Goal: Task Accomplishment & Management: Use online tool/utility

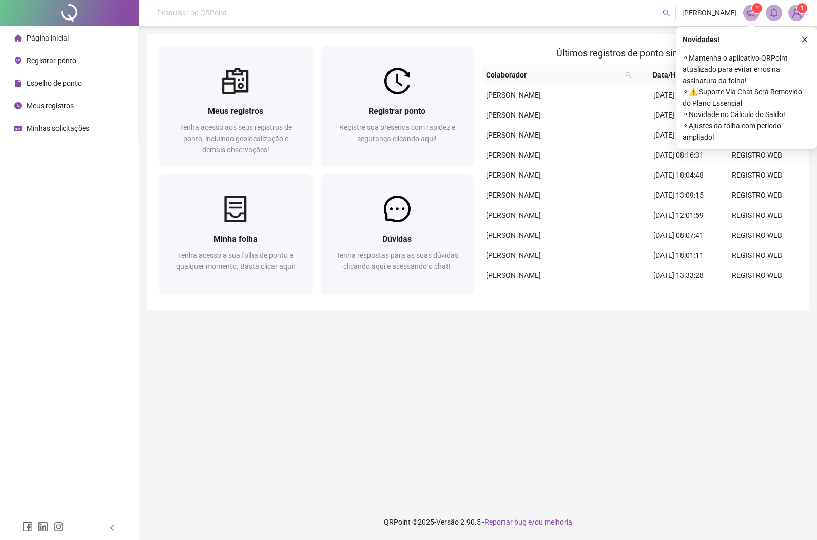
click at [47, 58] on span "Registrar ponto" at bounding box center [52, 60] width 50 height 8
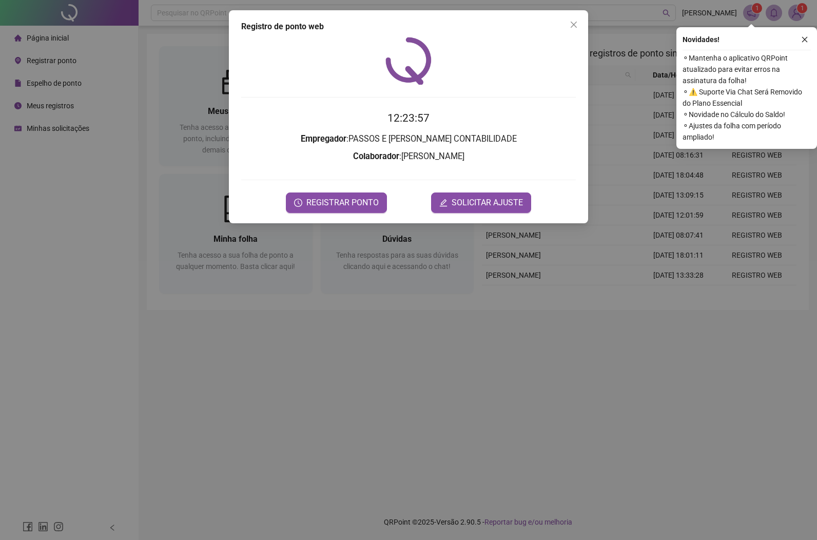
click at [369, 201] on span "REGISTRAR PONTO" at bounding box center [343, 203] width 72 height 12
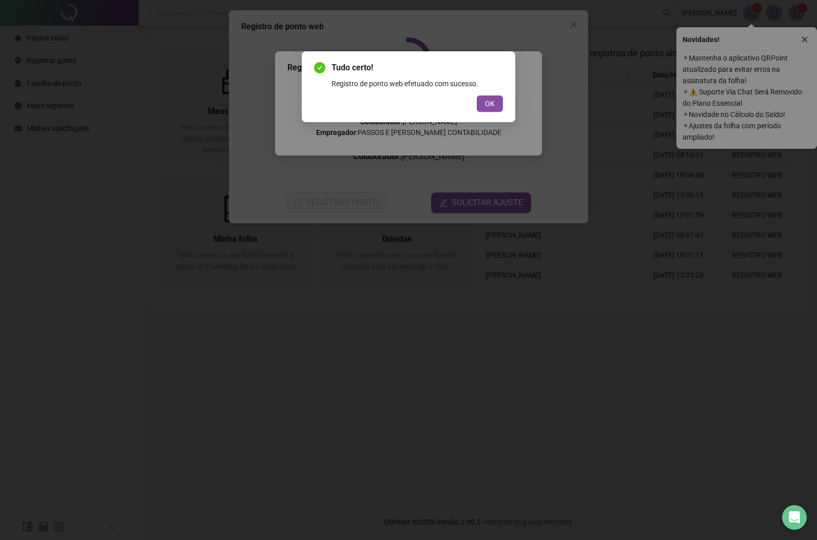
click at [496, 105] on div "Tudo certo! Registro de ponto web efetuado com sucesso. OK" at bounding box center [408, 270] width 817 height 540
click at [489, 98] on span "OK" at bounding box center [490, 103] width 10 height 11
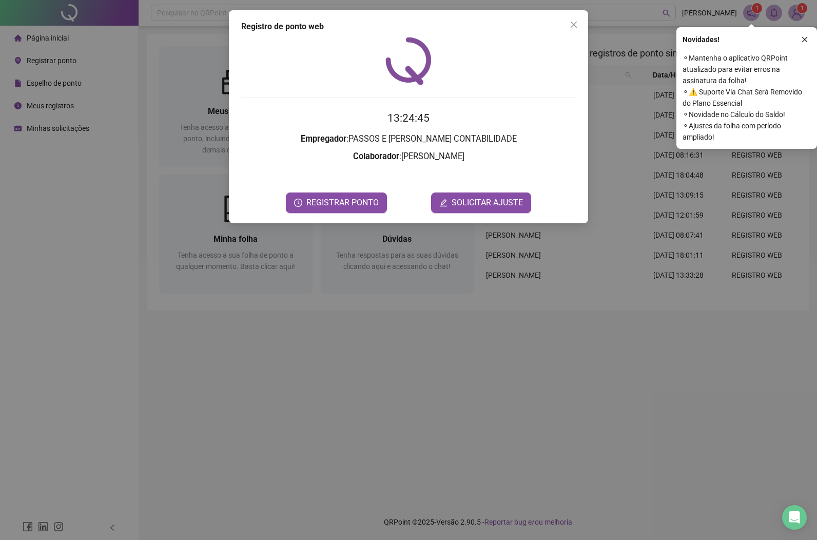
drag, startPoint x: 577, startPoint y: 22, endPoint x: 583, endPoint y: 21, distance: 6.8
click at [577, 21] on icon "close" at bounding box center [574, 25] width 8 height 8
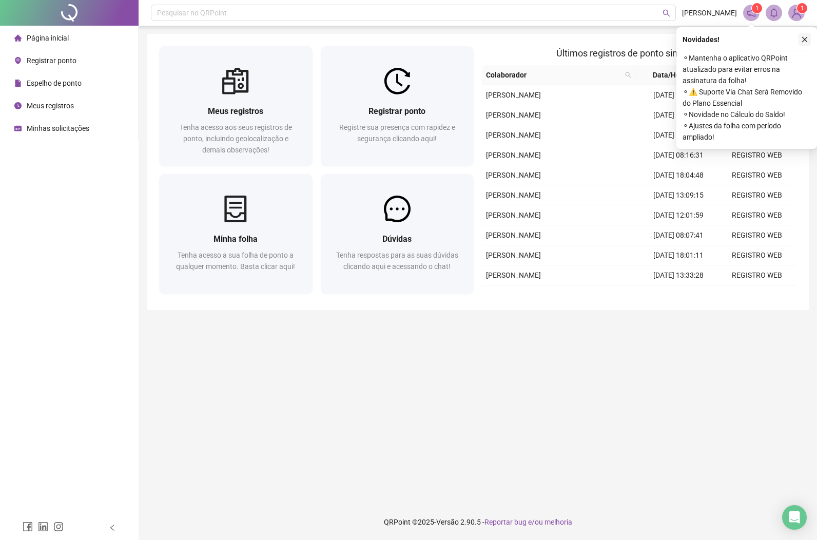
click at [802, 41] on icon "close" at bounding box center [805, 39] width 7 height 7
drag, startPoint x: 805, startPoint y: 42, endPoint x: 798, endPoint y: 54, distance: 13.8
click at [805, 42] on icon "close" at bounding box center [805, 39] width 7 height 7
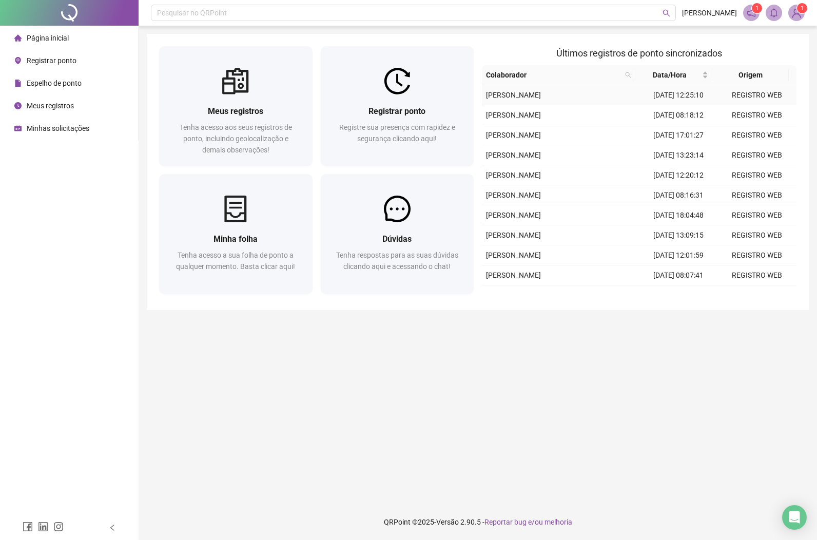
click at [57, 59] on span "Registrar ponto" at bounding box center [52, 60] width 50 height 8
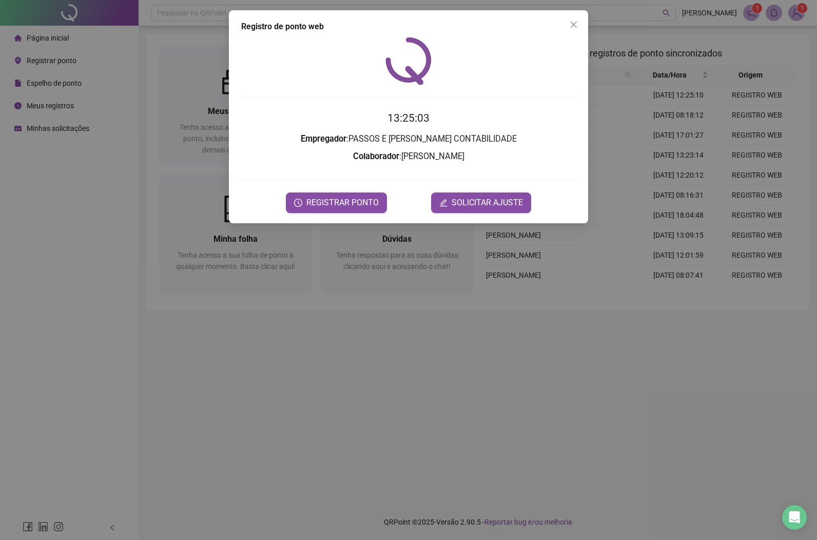
drag, startPoint x: 332, startPoint y: 202, endPoint x: 460, endPoint y: 164, distance: 133.4
click at [332, 202] on span "REGISTRAR PONTO" at bounding box center [343, 203] width 72 height 12
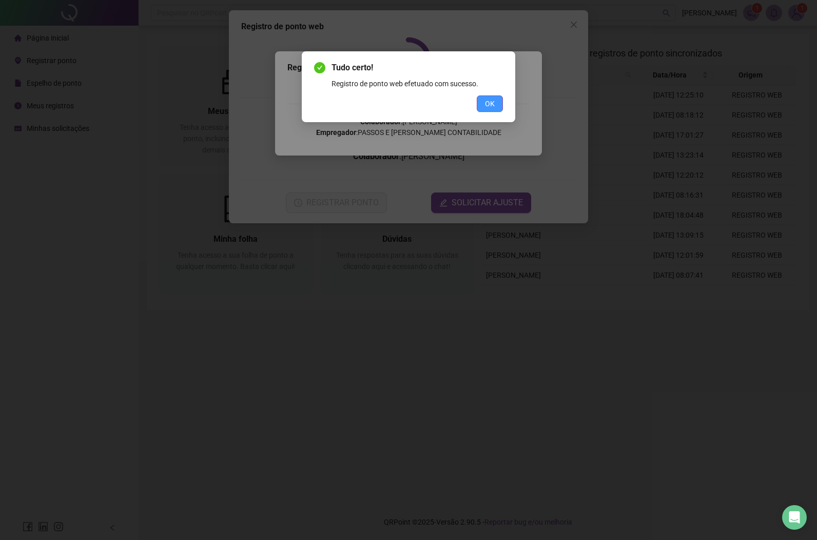
click at [496, 105] on button "OK" at bounding box center [490, 104] width 26 height 16
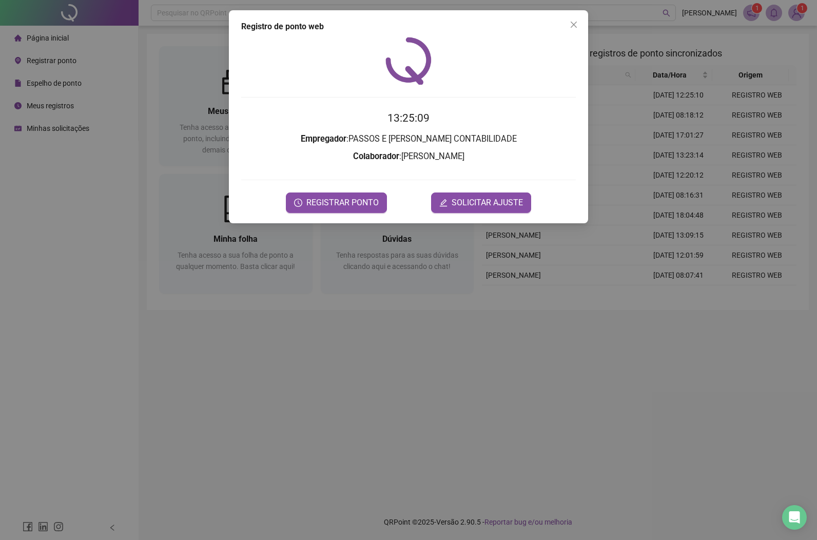
drag, startPoint x: 580, startPoint y: 23, endPoint x: 546, endPoint y: 2, distance: 40.2
click at [577, 20] on button "Close" at bounding box center [574, 24] width 16 height 16
